Goal: Obtain resource: Obtain resource

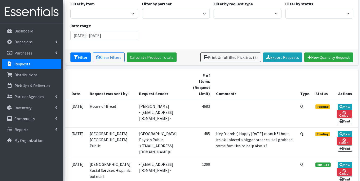
scroll to position [62, 0]
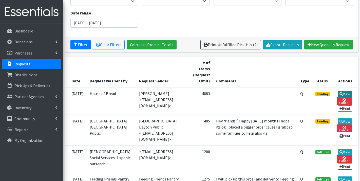
click at [342, 91] on link "View" at bounding box center [345, 94] width 14 height 6
click at [346, 118] on link "View" at bounding box center [345, 121] width 14 height 6
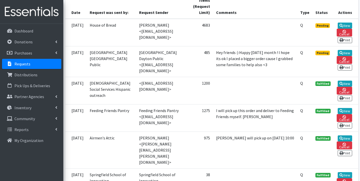
scroll to position [135, 0]
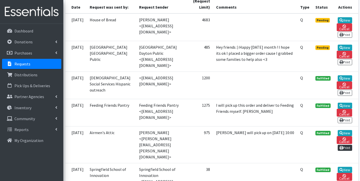
click at [347, 145] on link "Print" at bounding box center [345, 148] width 14 height 6
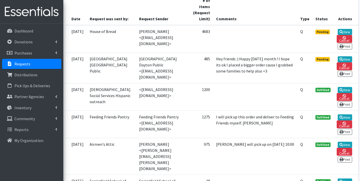
scroll to position [124, 0]
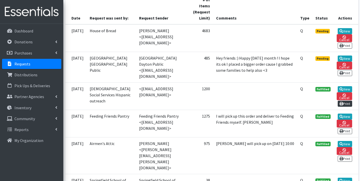
click at [345, 101] on link "Print" at bounding box center [345, 104] width 14 height 6
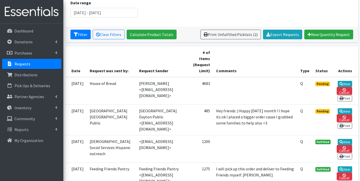
scroll to position [59, 0]
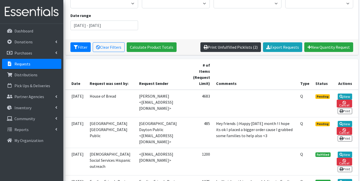
click at [234, 49] on link "Print Unfulfilled Picklists (2)" at bounding box center [230, 47] width 61 height 10
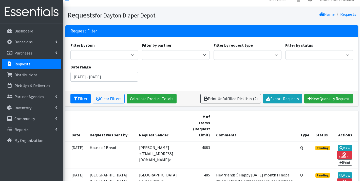
scroll to position [7, 0]
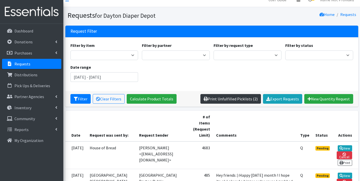
click at [216, 99] on link "Print Unfulfilled Picklists (2)" at bounding box center [230, 99] width 61 height 10
click at [182, 156] on td "Taraisa <taraisa@houseofbread.org>" at bounding box center [162, 155] width 53 height 28
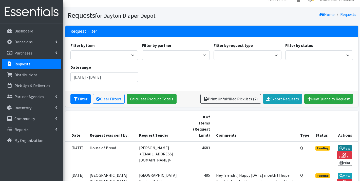
click at [345, 145] on link "View" at bounding box center [345, 148] width 14 height 6
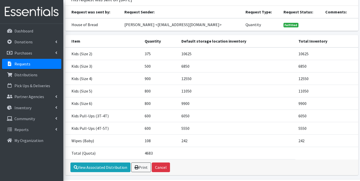
scroll to position [56, 0]
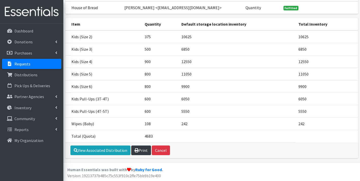
click at [141, 151] on link "Print" at bounding box center [141, 150] width 20 height 10
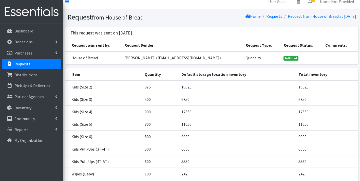
scroll to position [0, 0]
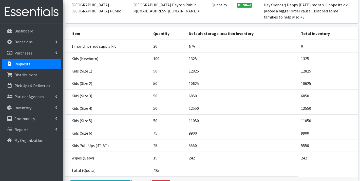
scroll to position [99, 0]
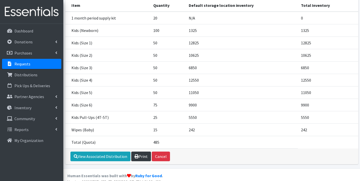
click at [141, 153] on link "Print" at bounding box center [141, 156] width 20 height 10
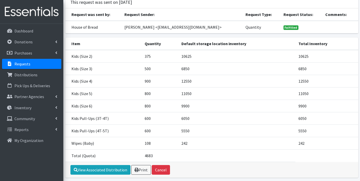
scroll to position [56, 0]
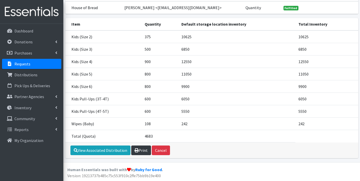
click at [138, 153] on link "Print" at bounding box center [141, 150] width 20 height 10
